Goal: Task Accomplishment & Management: Manage account settings

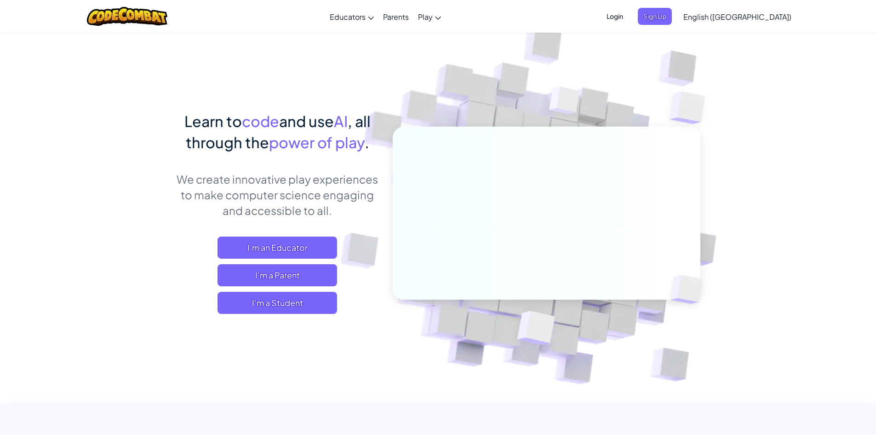
click at [629, 15] on span "Login" at bounding box center [615, 16] width 28 height 17
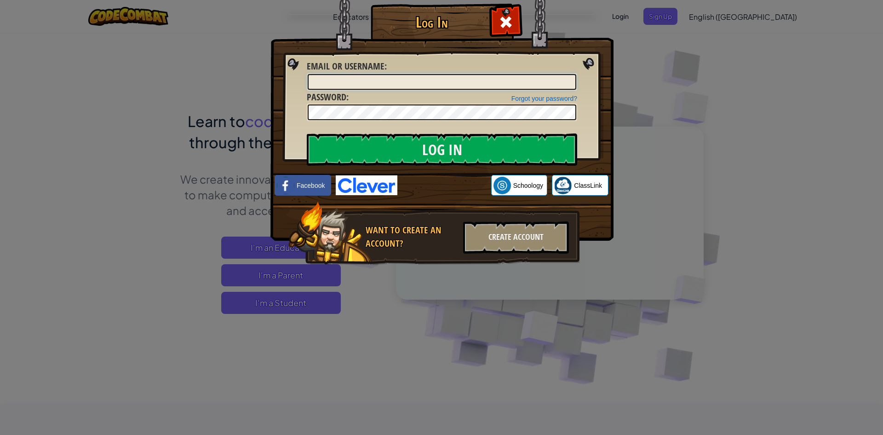
click at [356, 85] on input "Email or Username :" at bounding box center [442, 82] width 269 height 16
type input "[EMAIL_ADDRESS][DOMAIN_NAME]"
click at [307, 133] on input "Log In" at bounding box center [442, 149] width 270 height 32
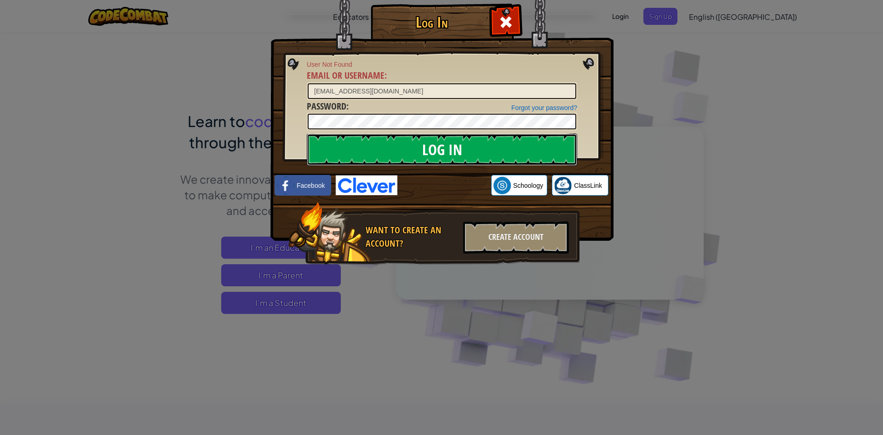
click at [544, 142] on input "Log In" at bounding box center [442, 149] width 270 height 32
click at [501, 15] on span at bounding box center [506, 22] width 15 height 15
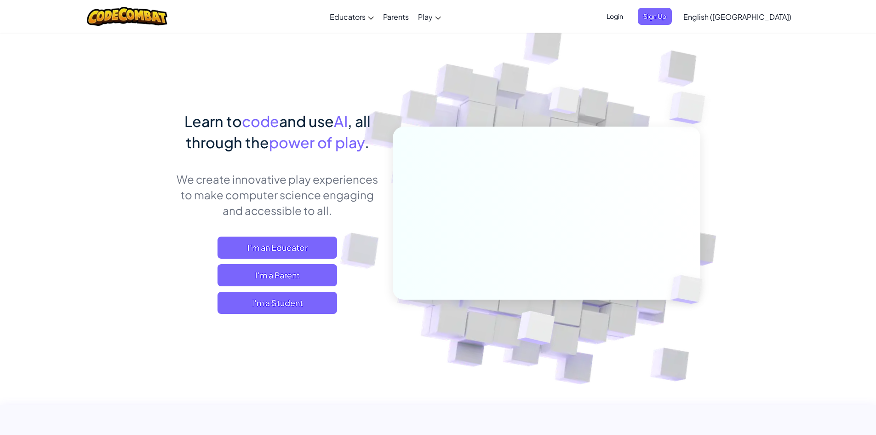
click at [629, 20] on span "Login" at bounding box center [615, 16] width 28 height 17
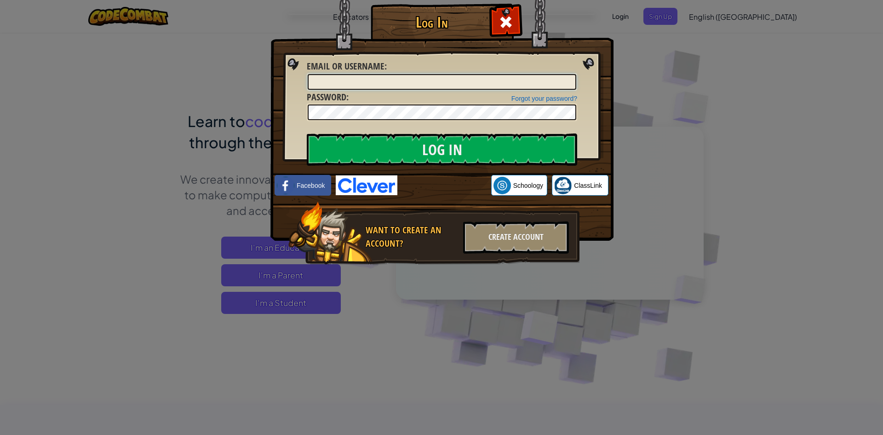
click at [431, 78] on input "Email or Username :" at bounding box center [442, 82] width 269 height 16
type input "[EMAIL_ADDRESS][DOMAIN_NAME]"
click at [307, 133] on input "Log In" at bounding box center [442, 149] width 270 height 32
